Goal: Check status: Check status

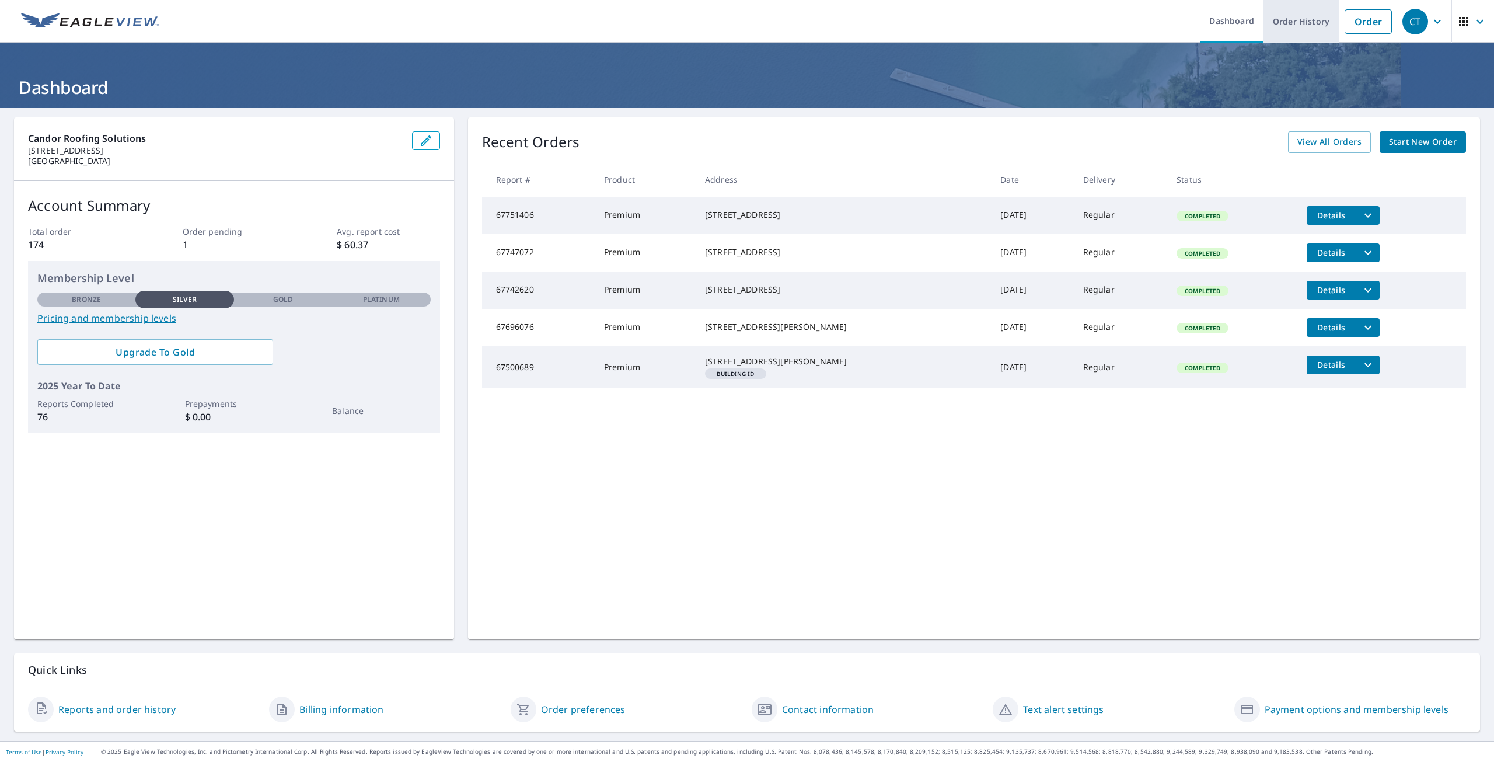
click at [1305, 27] on link "Order History" at bounding box center [1301, 21] width 75 height 43
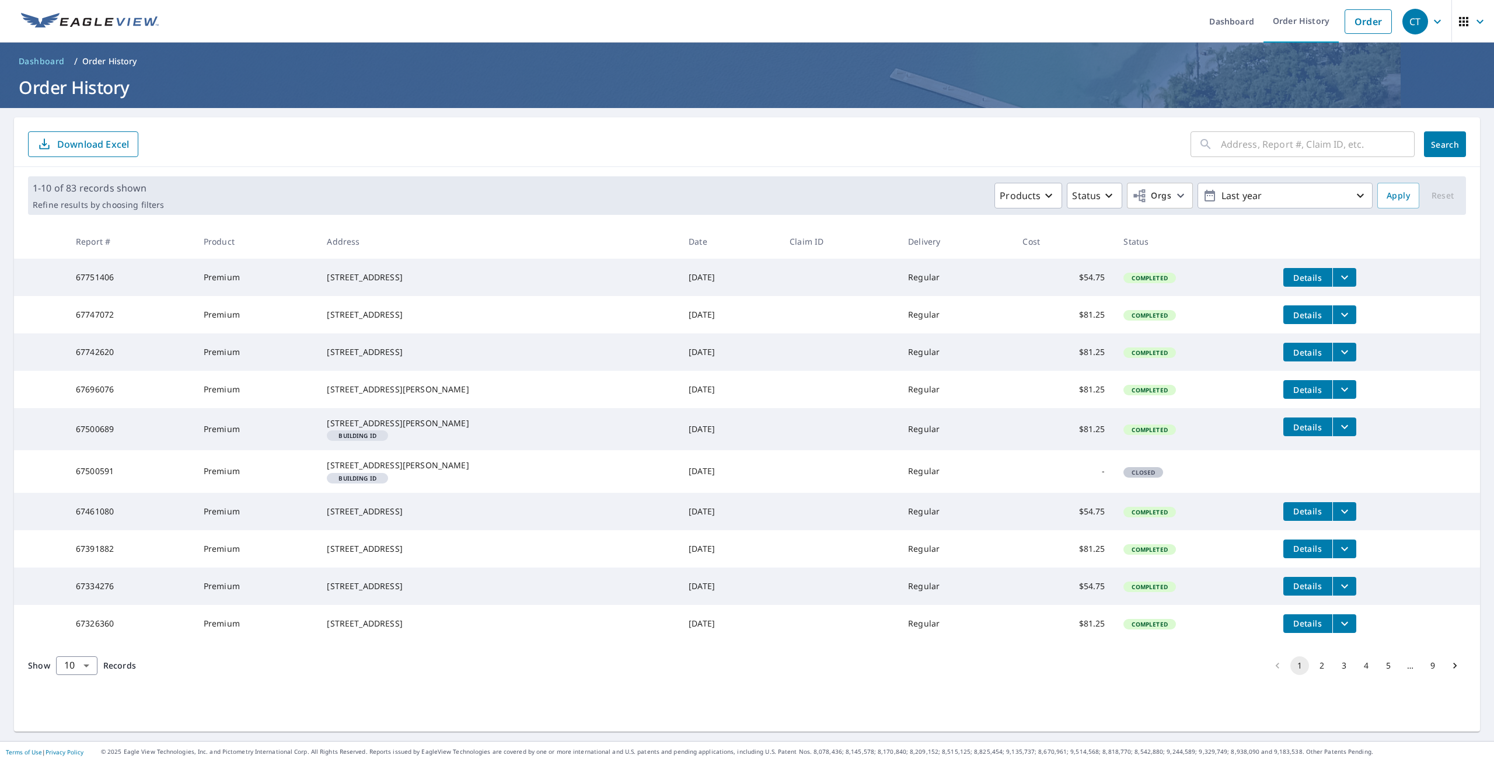
drag, startPoint x: 1257, startPoint y: 139, endPoint x: 1257, endPoint y: 145, distance: 6.4
click at [1256, 142] on input "text" at bounding box center [1318, 144] width 194 height 33
paste input "58146076"
type input "58146076"
click button "Search" at bounding box center [1445, 144] width 42 height 26
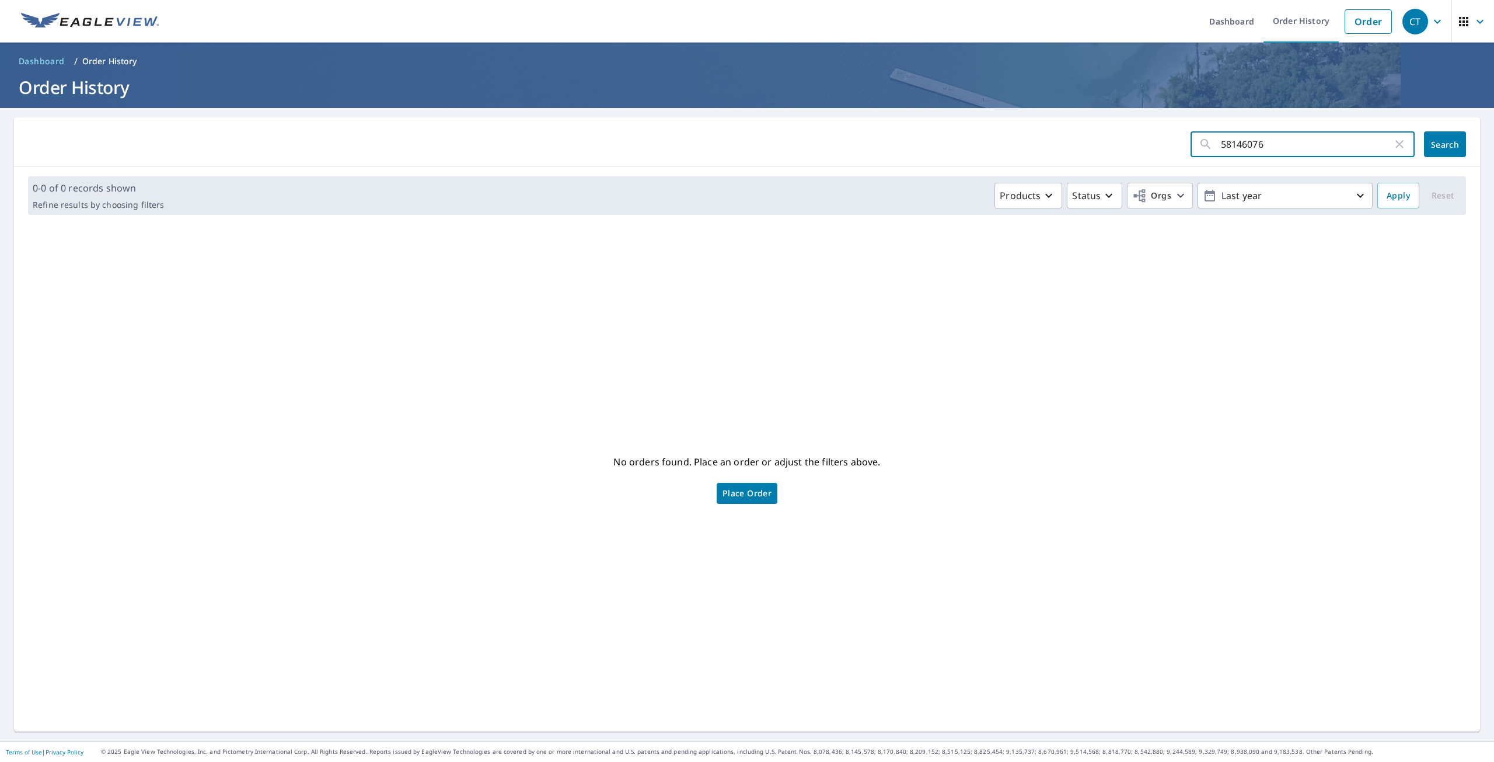
click at [1243, 142] on input "58146076" at bounding box center [1307, 144] width 172 height 33
click at [1244, 142] on input "58146076" at bounding box center [1307, 144] width 172 height 33
click at [1395, 145] on icon "button" at bounding box center [1399, 144] width 8 height 8
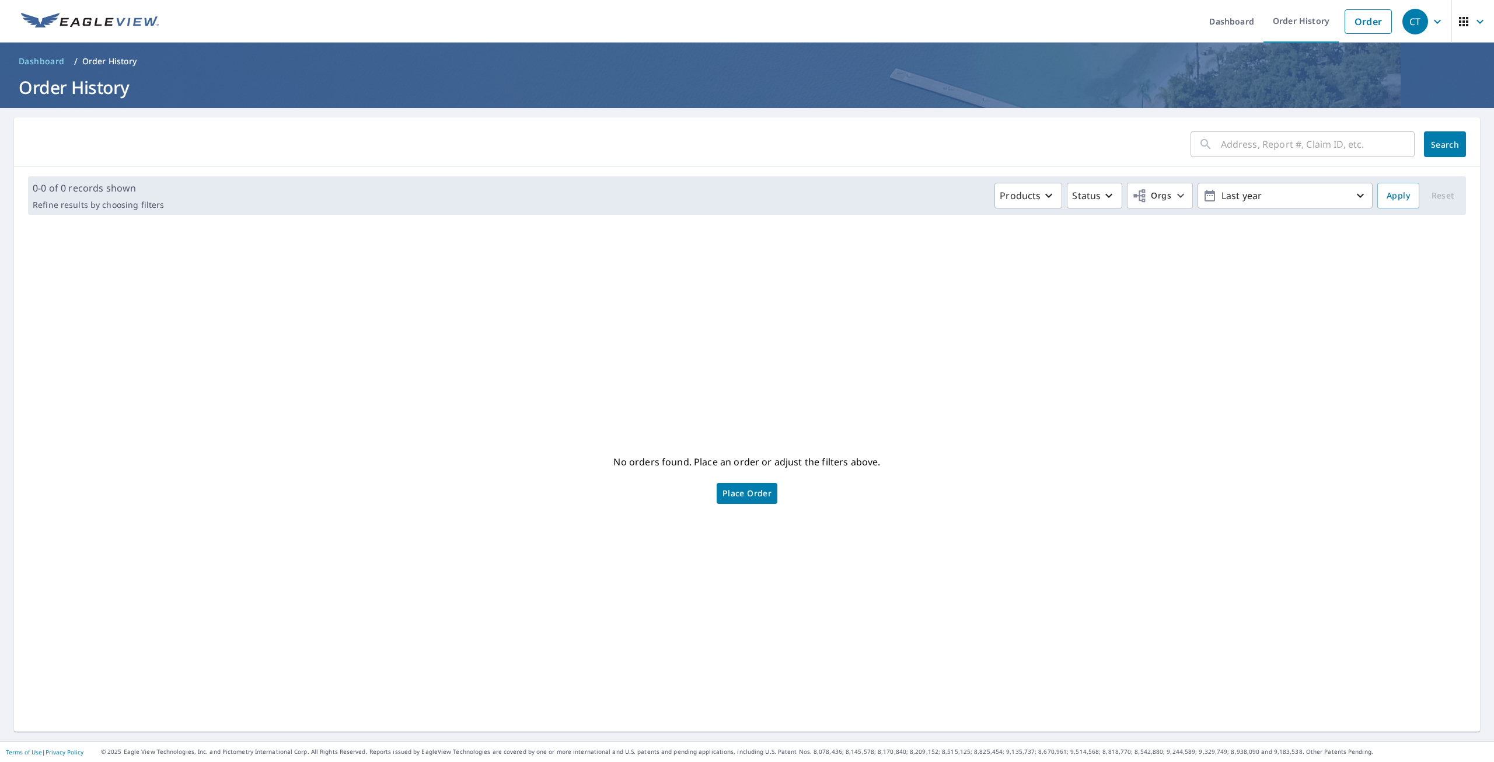
click at [1267, 145] on input "text" at bounding box center [1318, 144] width 194 height 33
paste input "160 Camilla Circle"
type input "160 Camilla Circle"
click at [1433, 142] on span "Search" at bounding box center [1444, 144] width 23 height 11
click at [1303, 197] on p "Last year" at bounding box center [1285, 196] width 137 height 20
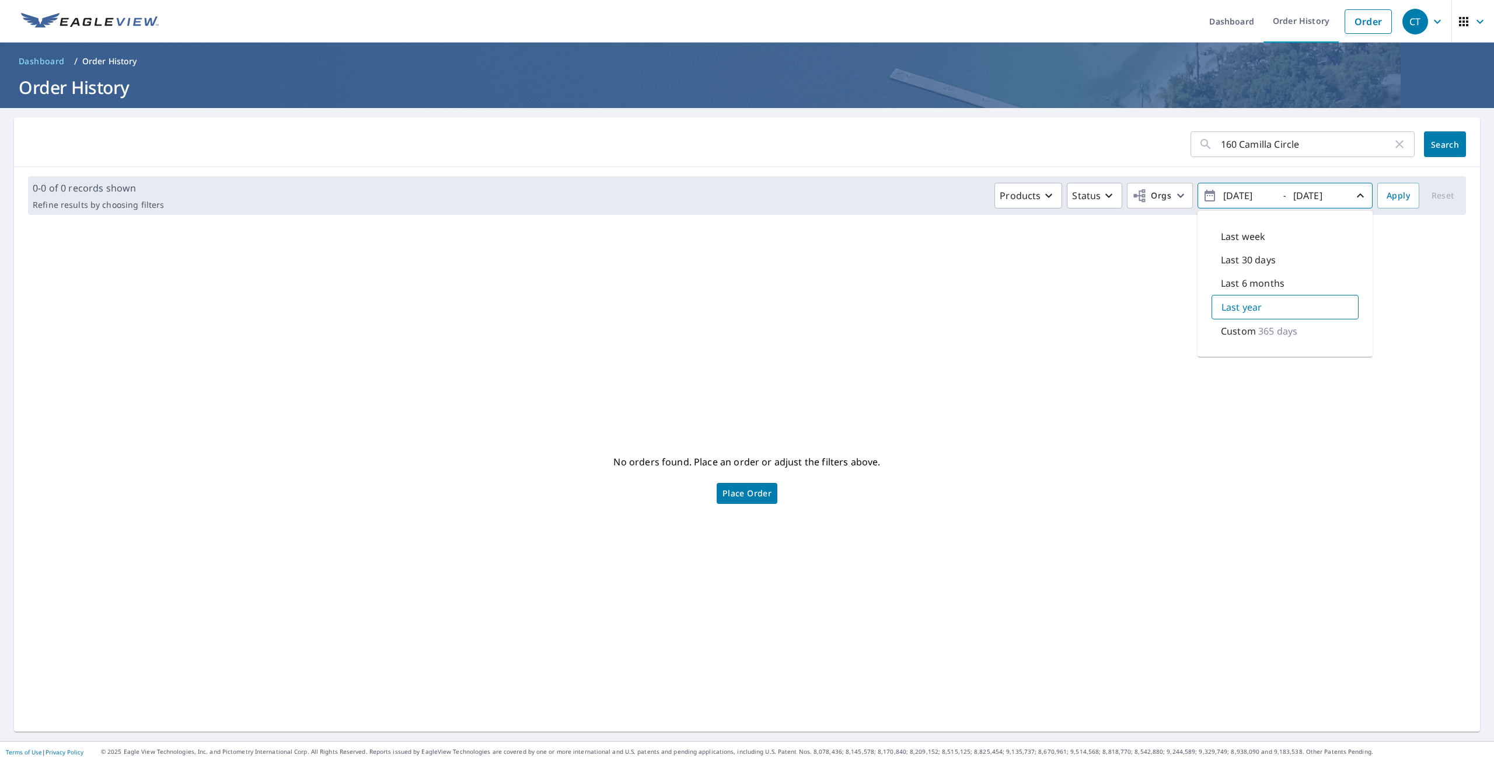
click at [1251, 194] on input "[DATE]" at bounding box center [1248, 195] width 57 height 19
type input "[DATE]"
click at [1394, 196] on span "Apply" at bounding box center [1398, 196] width 23 height 15
